Goal: Transaction & Acquisition: Obtain resource

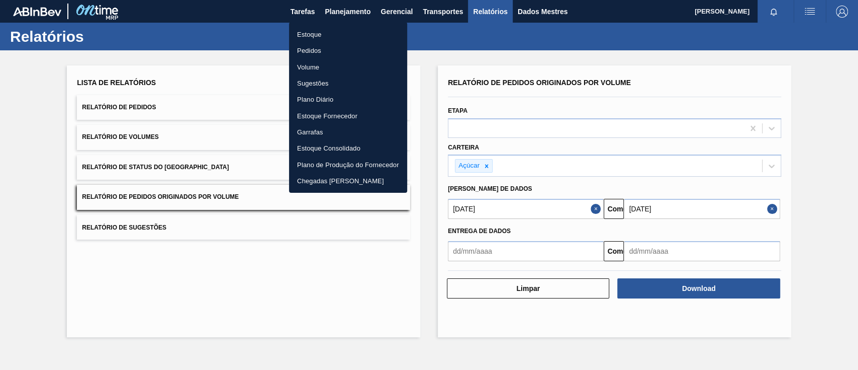
click at [307, 50] on font "Pedidos" at bounding box center [309, 51] width 24 height 8
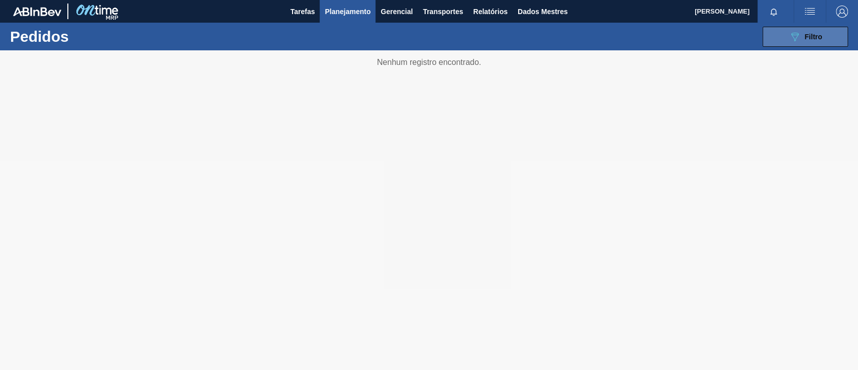
click at [805, 34] on font "Filtro" at bounding box center [814, 37] width 18 height 8
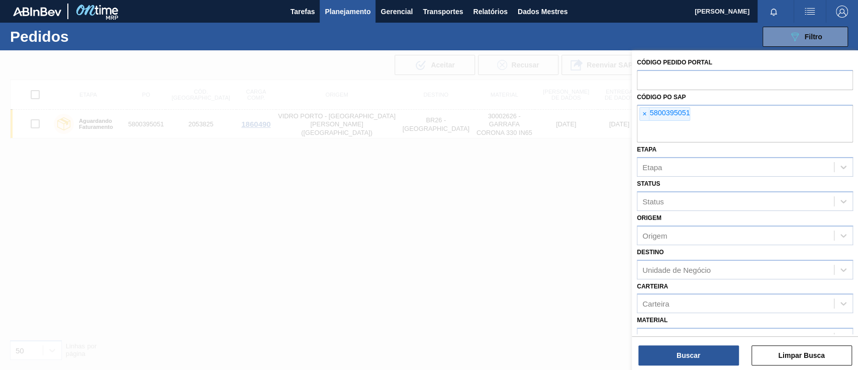
click at [644, 115] on font "×" at bounding box center [644, 114] width 4 height 8
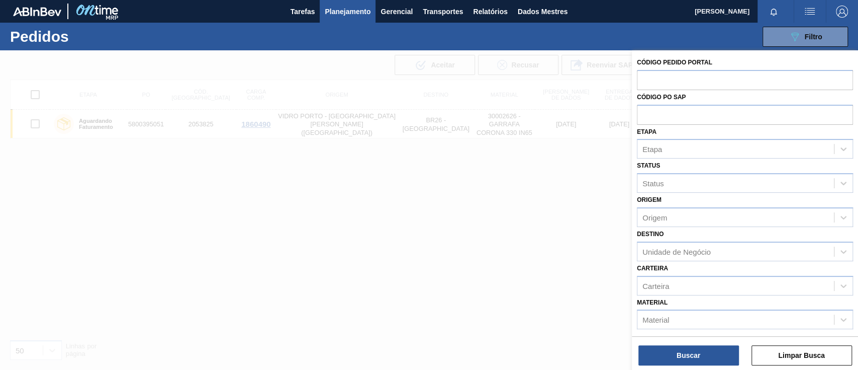
paste input "text"
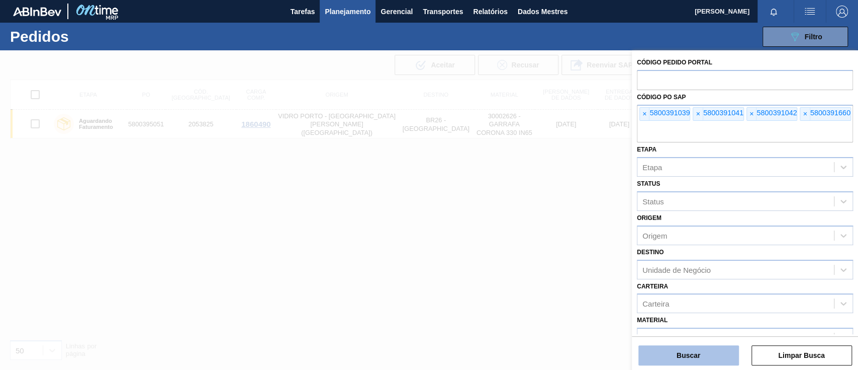
click at [703, 360] on button "Buscar" at bounding box center [688, 355] width 101 height 20
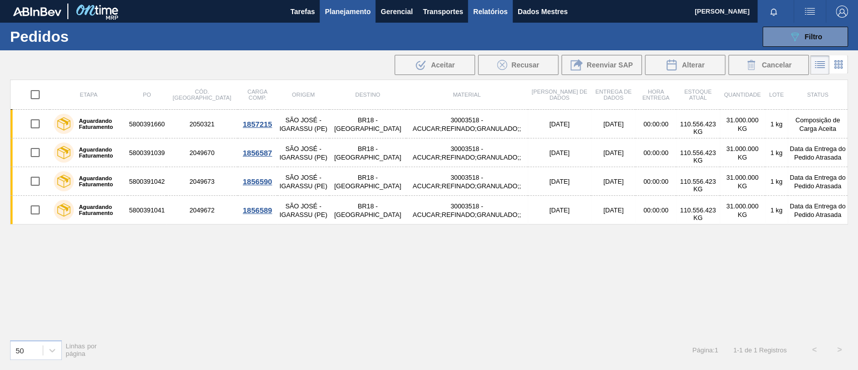
click at [503, 10] on font "Relatórios" at bounding box center [490, 12] width 34 height 8
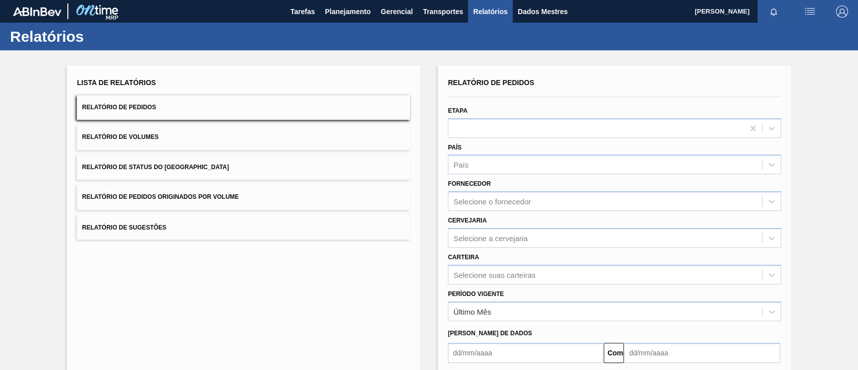
click at [232, 194] on font "Relatório de Pedidos Originados por Volume" at bounding box center [160, 197] width 157 height 7
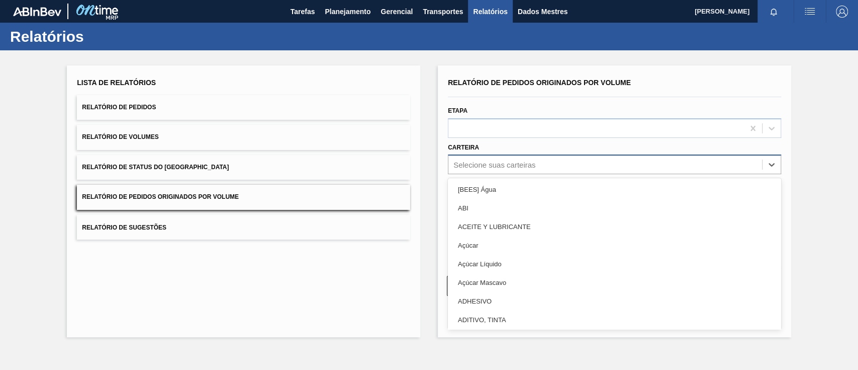
click at [469, 163] on font "Selecione suas carteiras" at bounding box center [494, 164] width 82 height 9
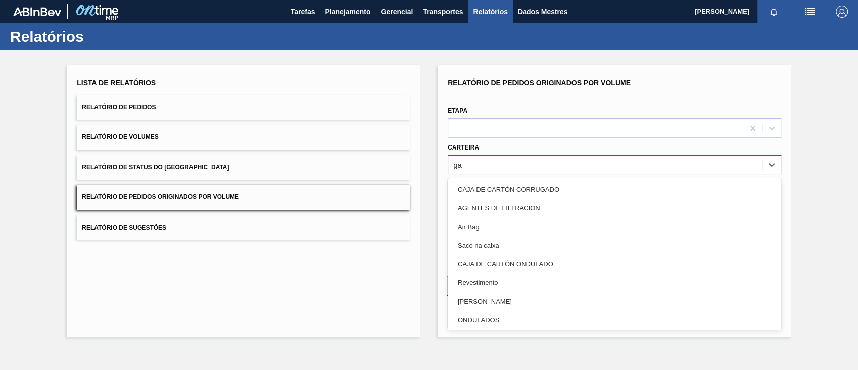
type input "gar"
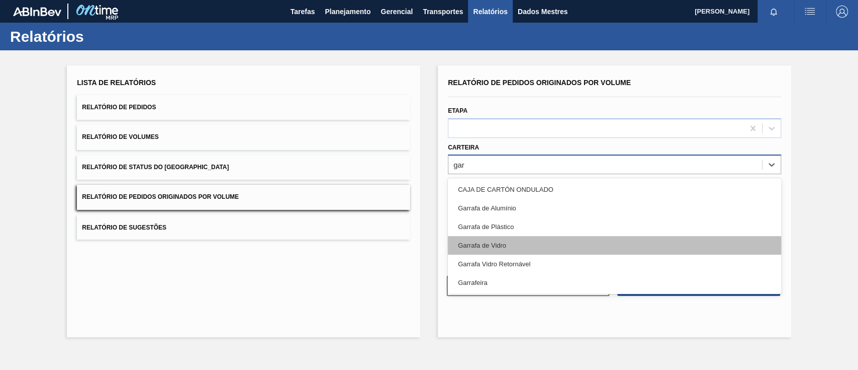
click at [479, 239] on div "Garrafa de Vidro" at bounding box center [614, 245] width 333 height 19
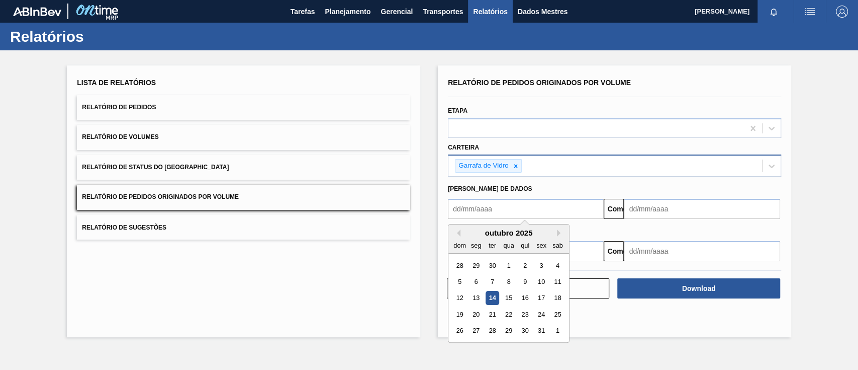
click at [472, 210] on input "text" at bounding box center [526, 209] width 156 height 20
click at [509, 266] on font "1" at bounding box center [509, 265] width 4 height 8
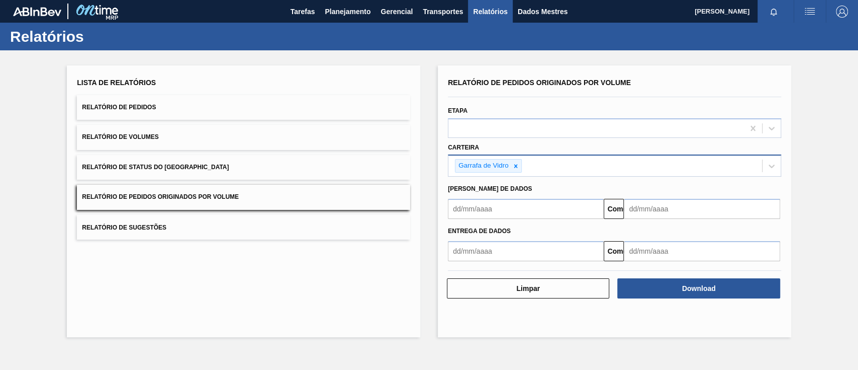
type input "[DATE]"
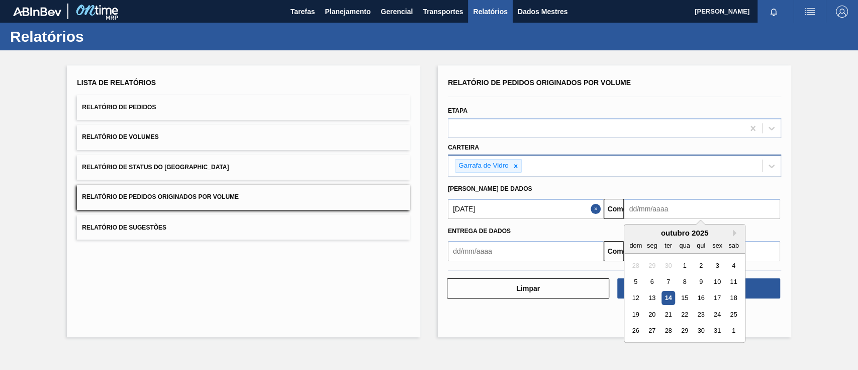
click at [651, 202] on input "text" at bounding box center [702, 209] width 156 height 20
click at [732, 299] on font "18" at bounding box center [733, 298] width 7 height 8
type input "[DATE]"
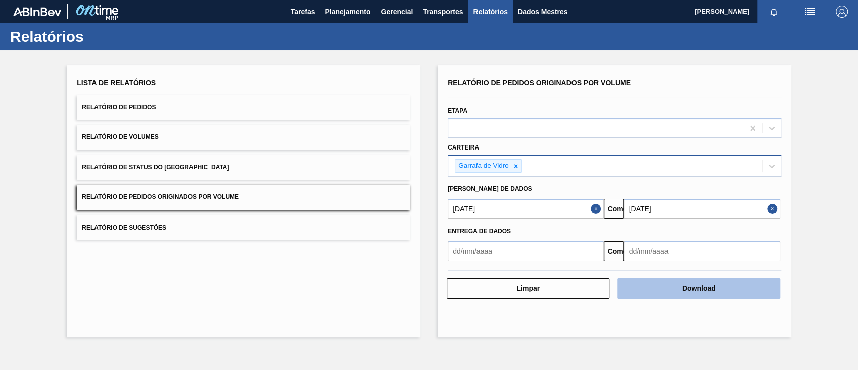
click at [726, 288] on button "Download" at bounding box center [698, 288] width 162 height 20
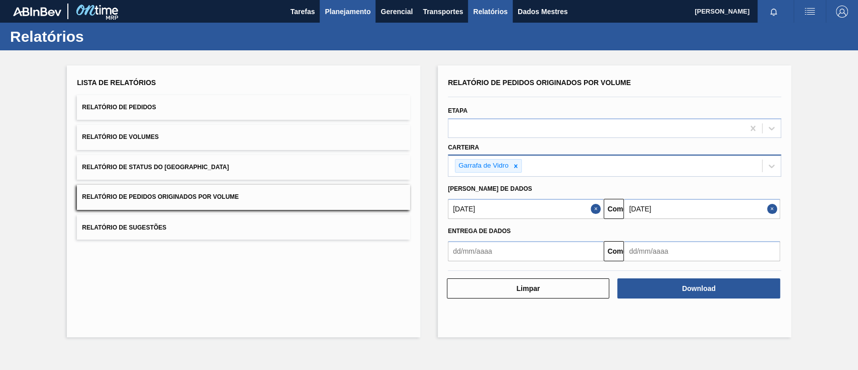
click at [339, 10] on font "Planejamento" at bounding box center [348, 12] width 46 height 8
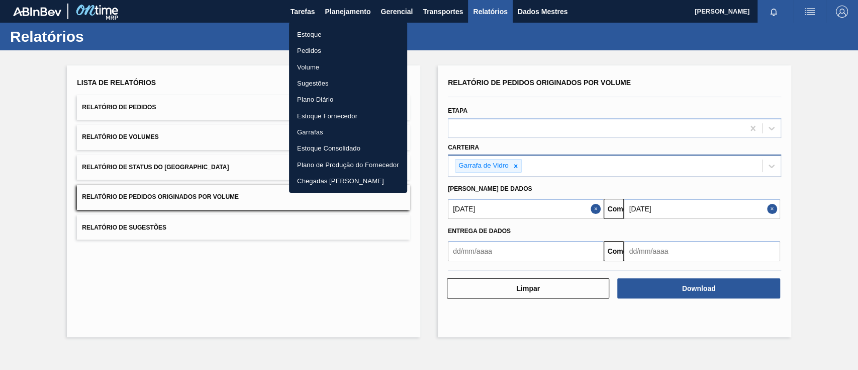
click at [305, 50] on font "Pedidos" at bounding box center [309, 51] width 24 height 8
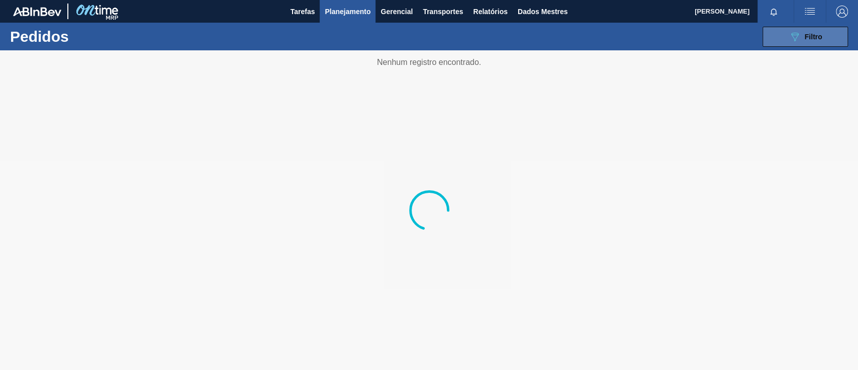
click at [780, 35] on button "089F7B8B-B2A5-4AFE-B5C0-19BA573D28AC Filtro" at bounding box center [805, 37] width 85 height 20
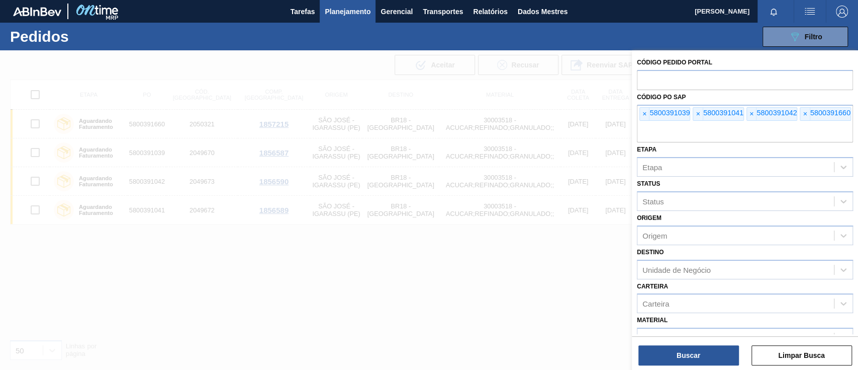
click at [645, 113] on font "×" at bounding box center [644, 114] width 4 height 8
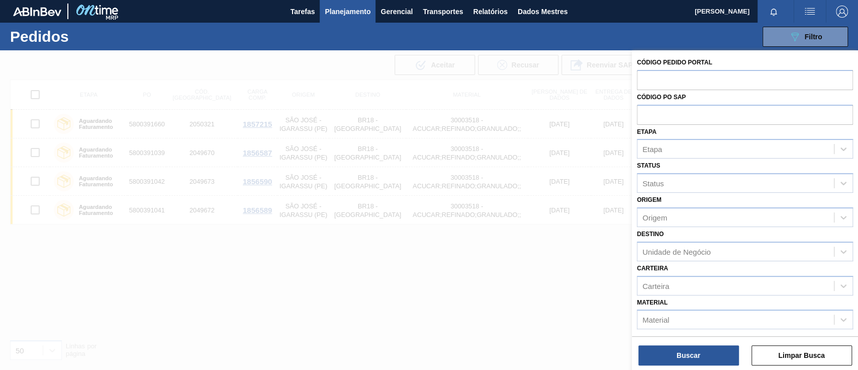
paste input "text"
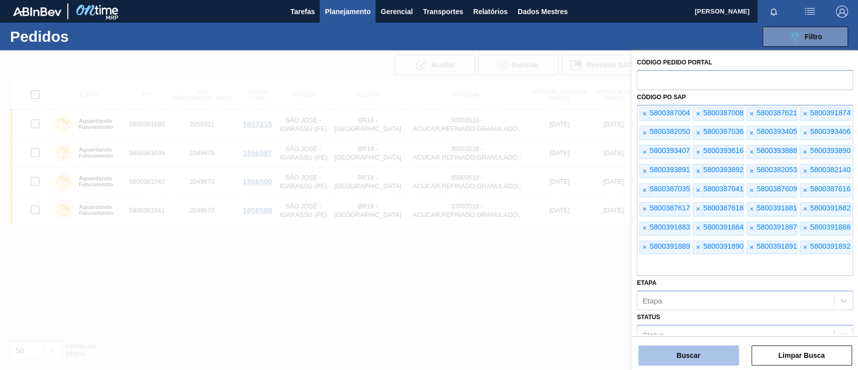
click at [686, 355] on font "Buscar" at bounding box center [689, 355] width 24 height 8
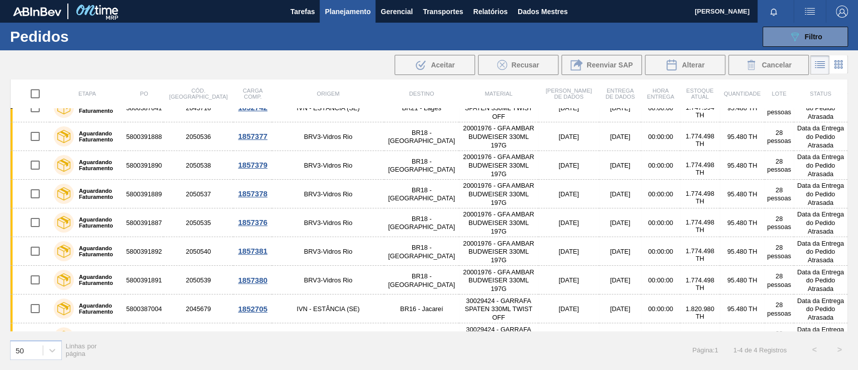
scroll to position [693, 0]
